Goal: Find specific page/section: Find specific page/section

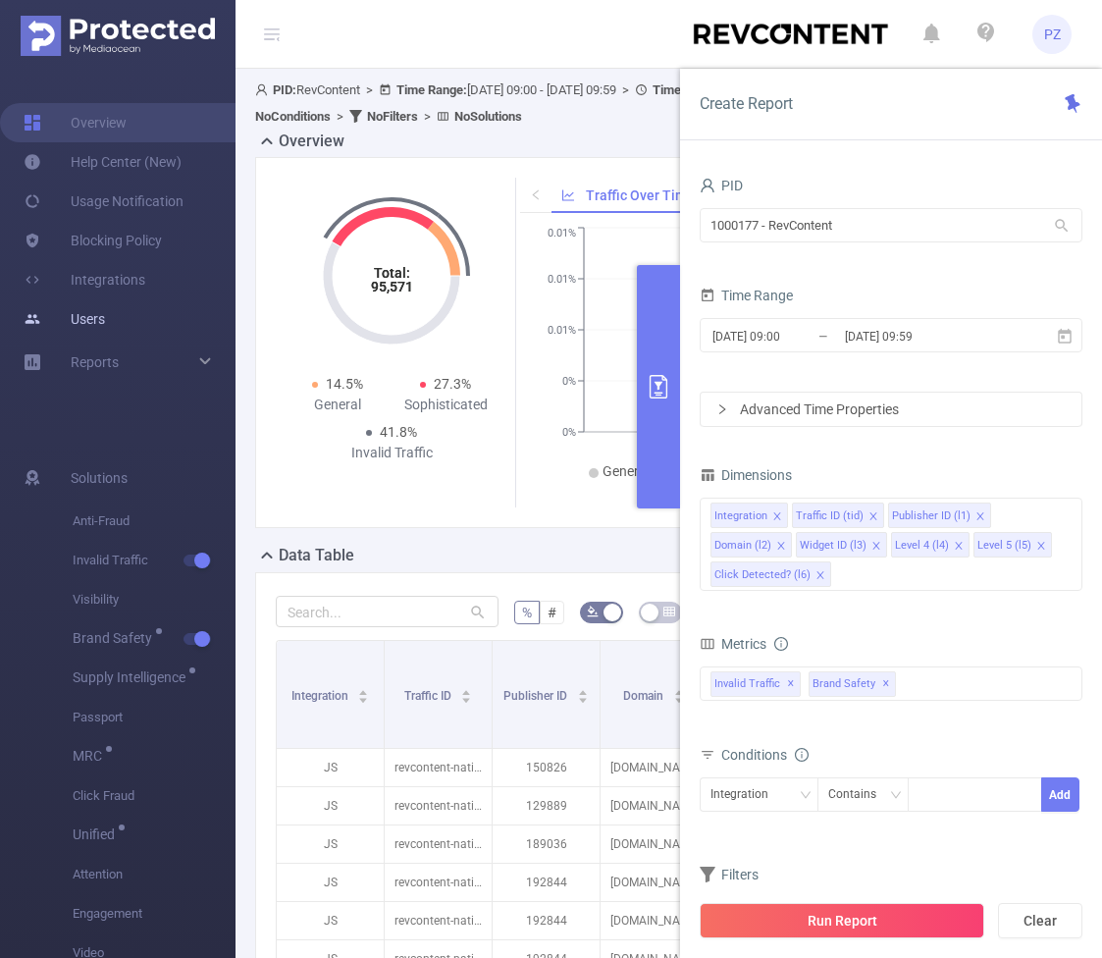
click at [105, 329] on link "Users" at bounding box center [64, 318] width 81 height 39
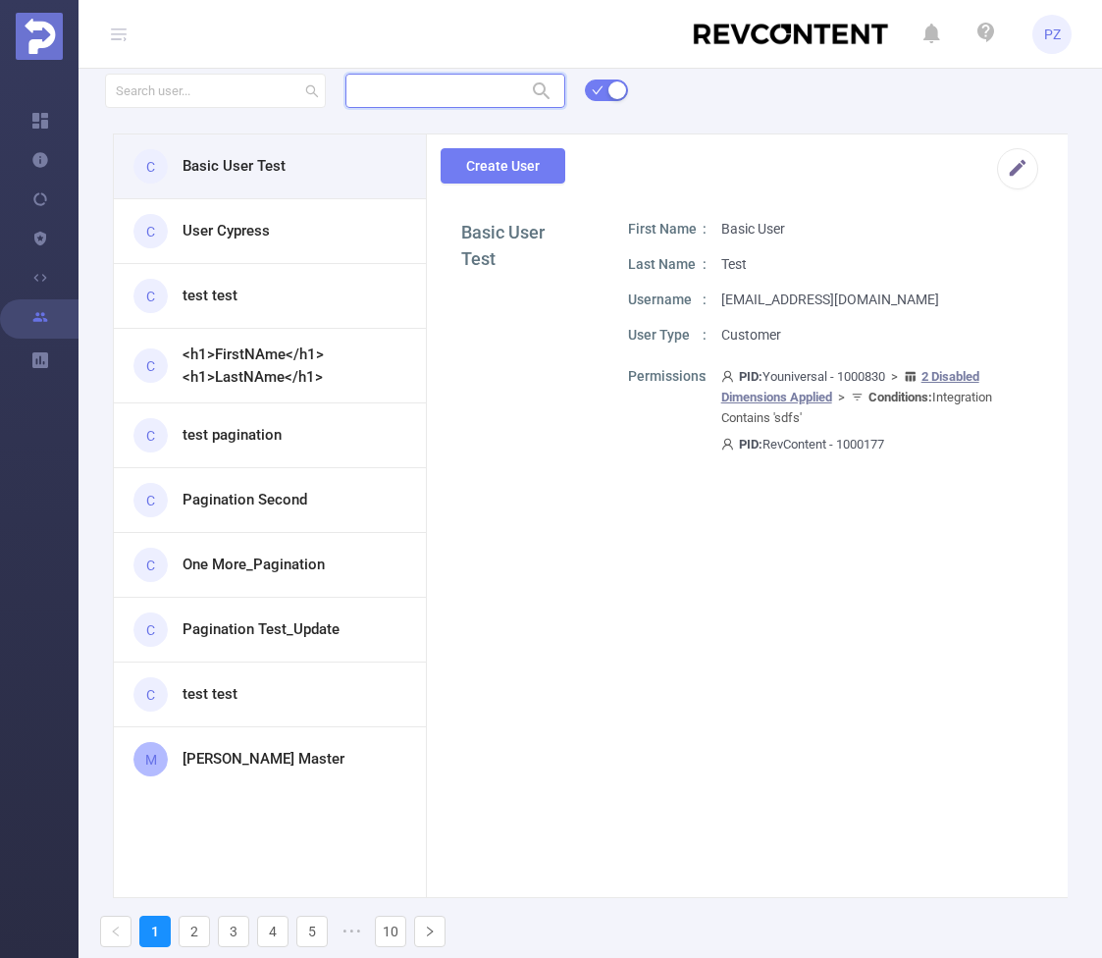
click at [389, 79] on input "text" at bounding box center [456, 91] width 221 height 34
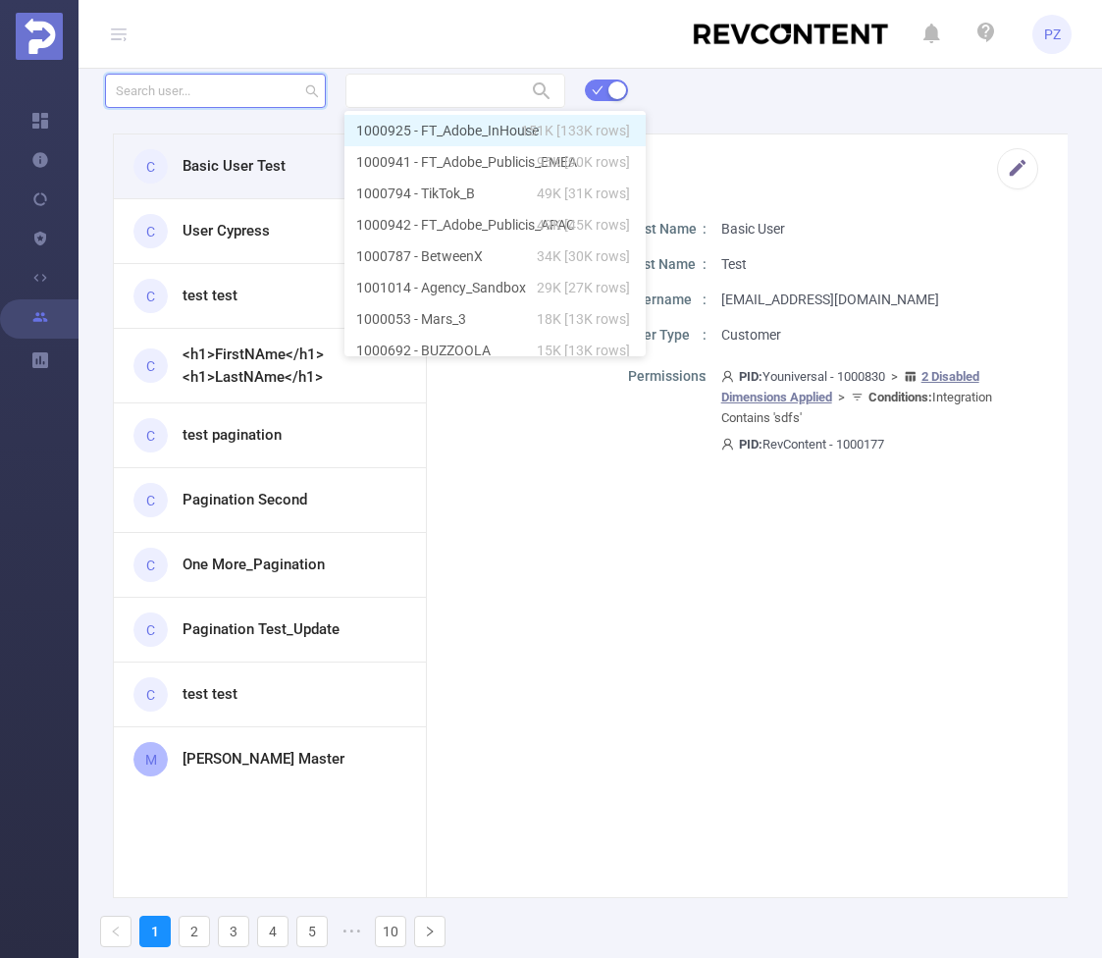
click at [274, 97] on div "C Basic User Test C User Cypress C test test C <h1>FirstNAme</h1> <h1>LastNAme<…" at bounding box center [591, 517] width 1024 height 892
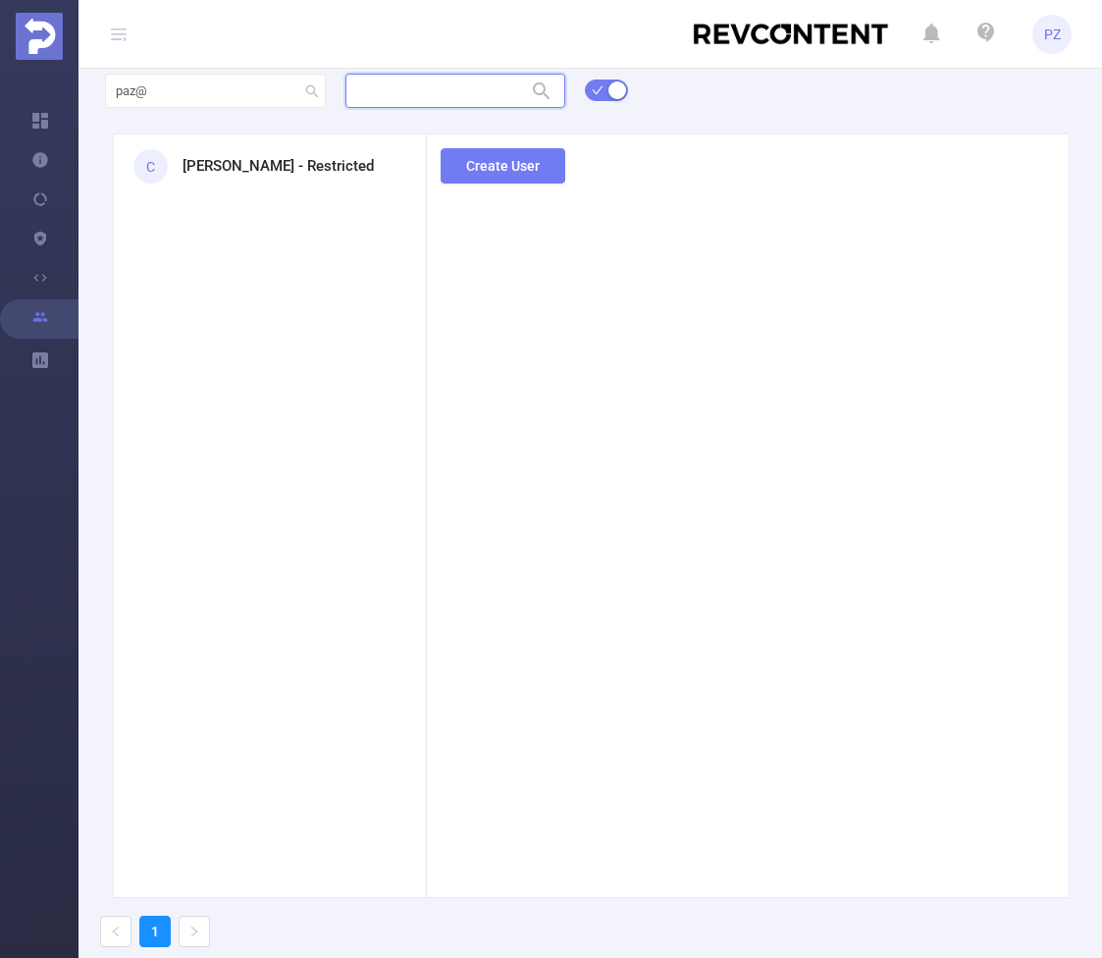
click at [518, 80] on input "text" at bounding box center [456, 91] width 221 height 34
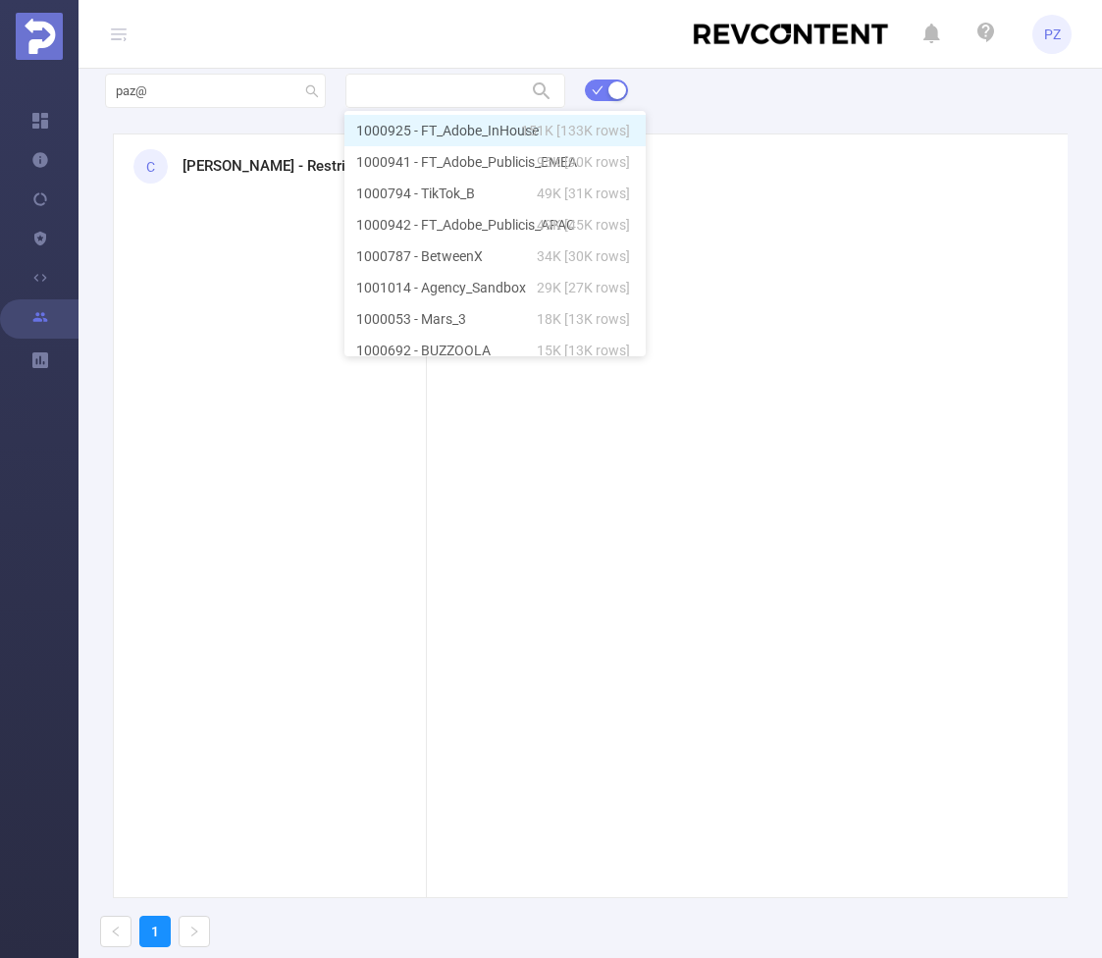
click at [326, 78] on div "paz@ C [PERSON_NAME] - Restricted Create User 1" at bounding box center [591, 517] width 1024 height 892
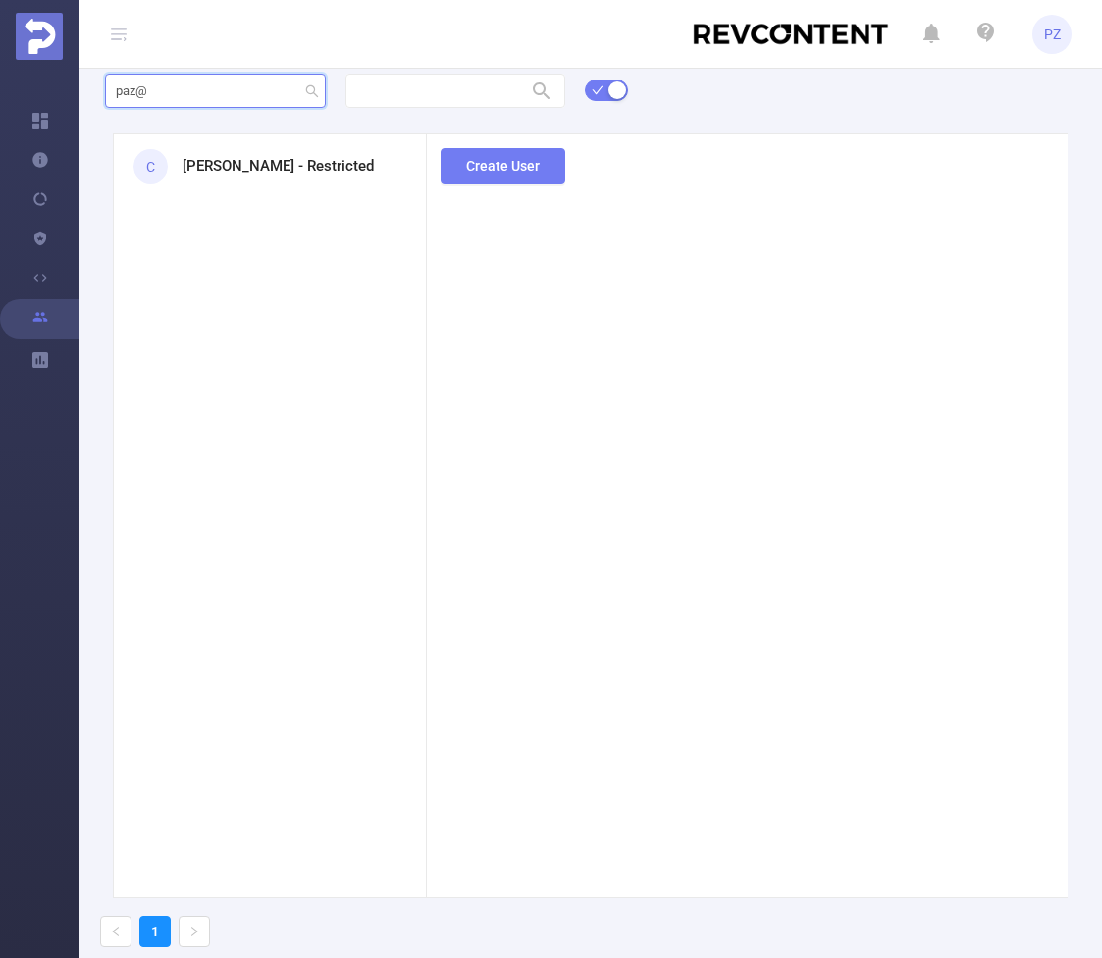
click at [272, 91] on input "paz@" at bounding box center [215, 91] width 221 height 34
click at [273, 91] on input "paz@" at bounding box center [215, 91] width 221 height 34
type input "p"
click at [458, 87] on input "text" at bounding box center [456, 91] width 221 height 34
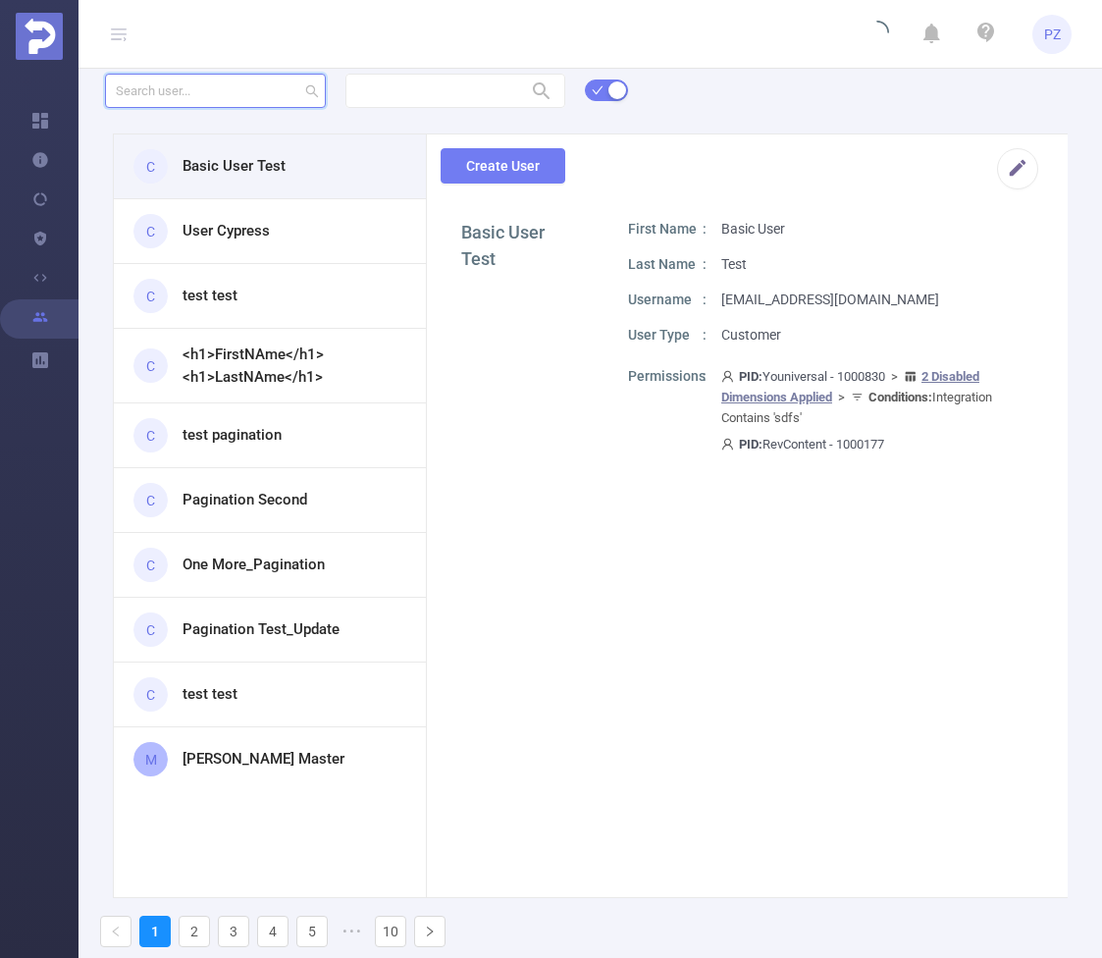
click at [181, 81] on input "text" at bounding box center [215, 91] width 221 height 34
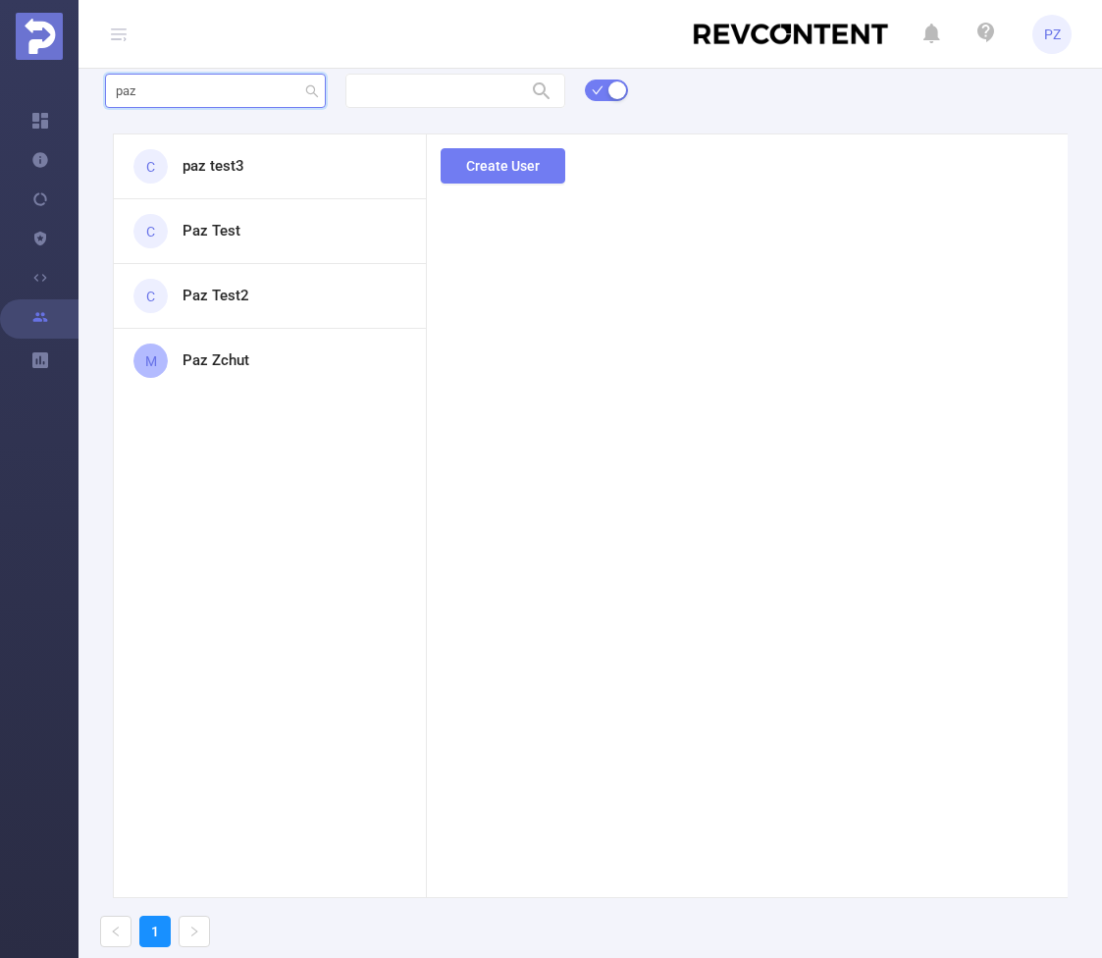
type input "paz"
click at [202, 346] on div "M Paz Zchut" at bounding box center [270, 361] width 312 height 64
